Goal: Information Seeking & Learning: Learn about a topic

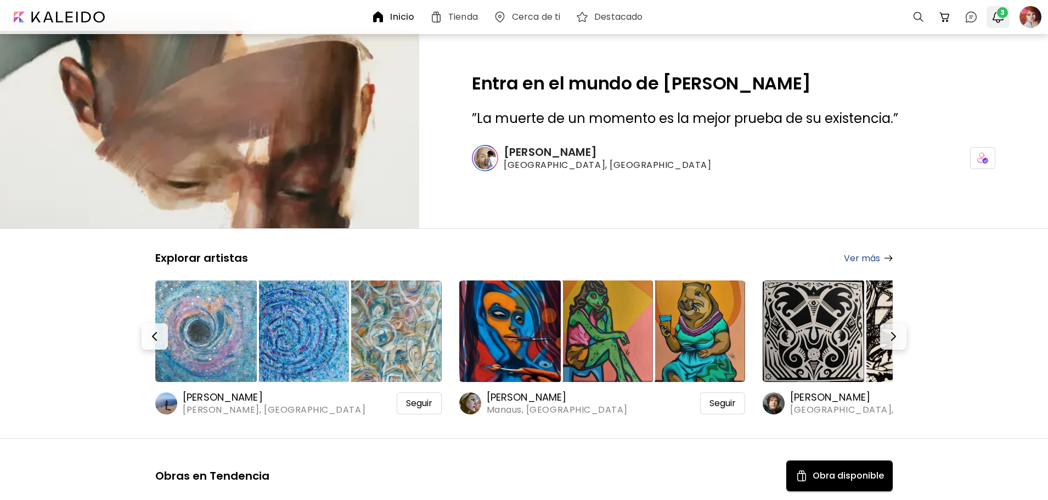
click at [999, 20] on img "button" at bounding box center [998, 16] width 13 height 13
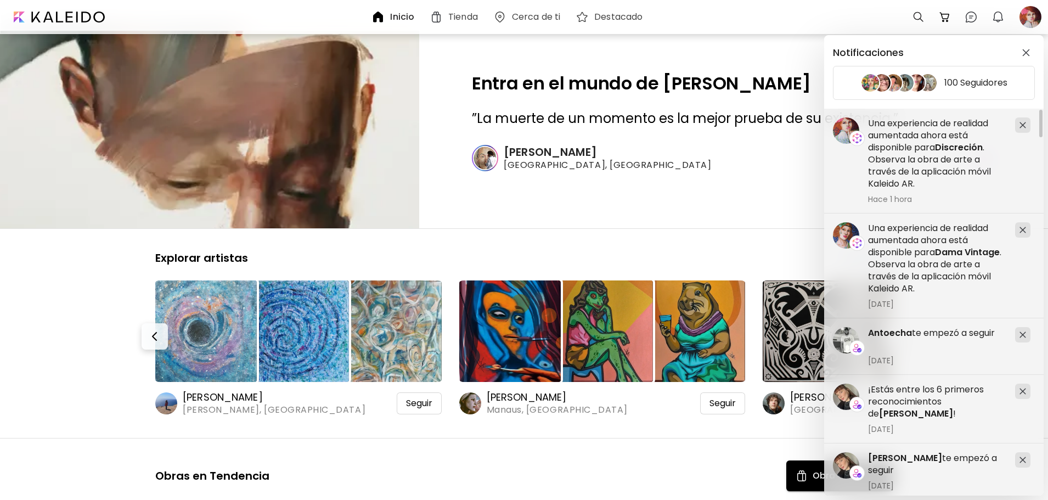
click at [1031, 17] on div "Notificaciones 100 Seguidores ¡Estás entre los 6 primeros reconocimientos de [P…" at bounding box center [524, 250] width 1048 height 500
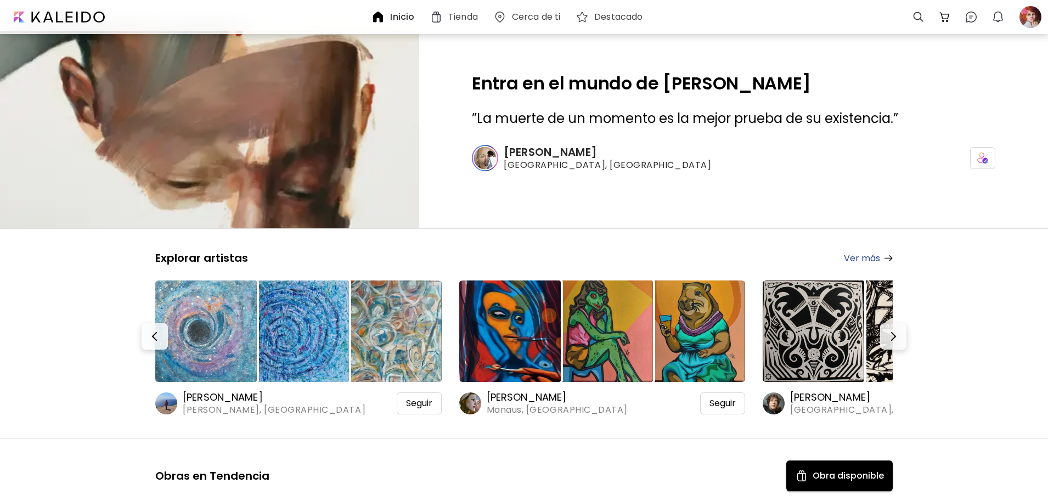
click at [1031, 17] on div at bounding box center [1031, 17] width 24 height 24
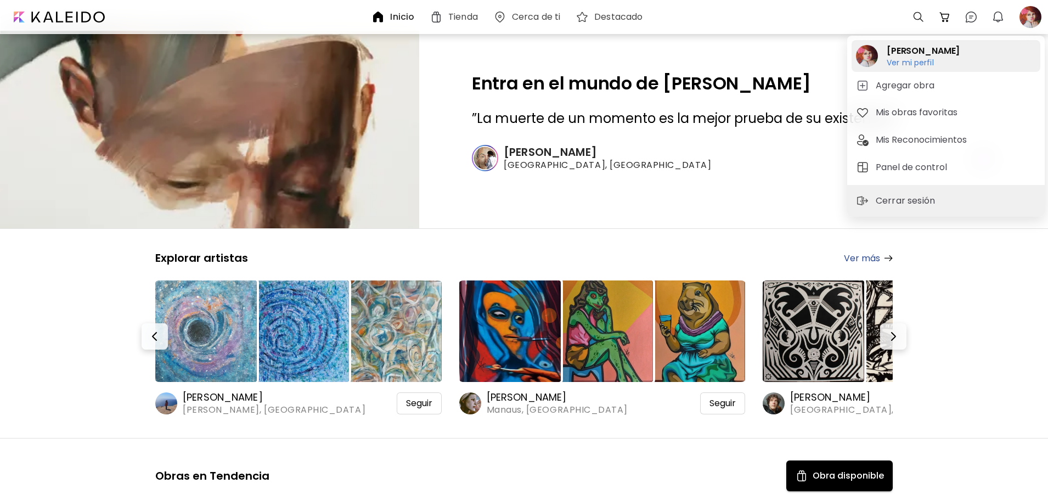
click at [930, 58] on h6 "Ver mi perfil" at bounding box center [923, 63] width 73 height 10
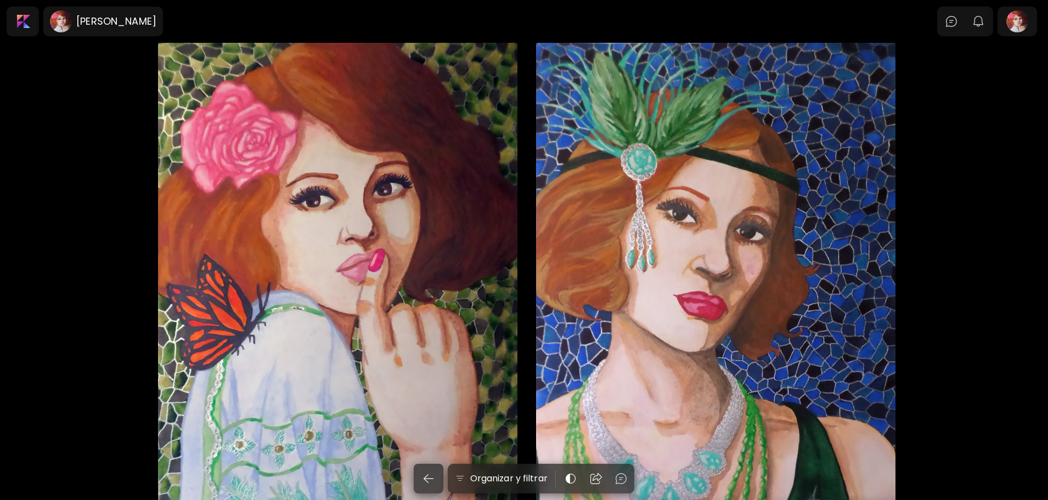
click at [317, 194] on div "Discreción 25 x 35 cm" at bounding box center [338, 301] width 360 height 517
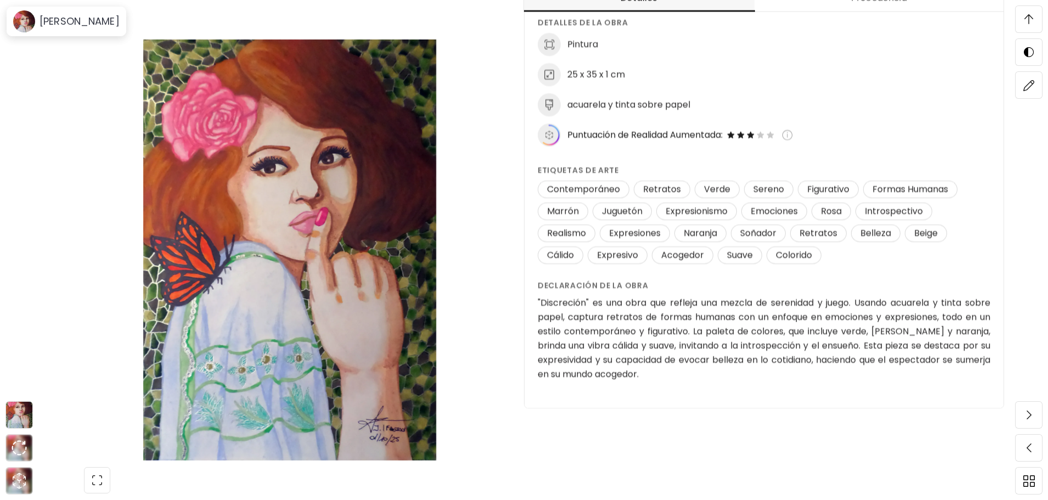
scroll to position [88, 0]
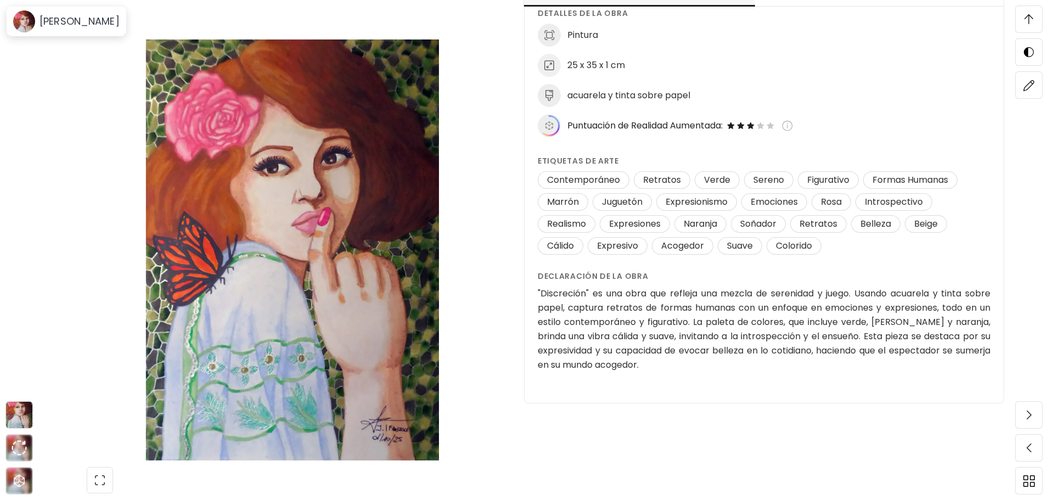
drag, startPoint x: 661, startPoint y: 371, endPoint x: 545, endPoint y: 298, distance: 137.1
drag, startPoint x: 536, startPoint y: 289, endPoint x: 578, endPoint y: 303, distance: 44.4
